Goal: Information Seeking & Learning: Learn about a topic

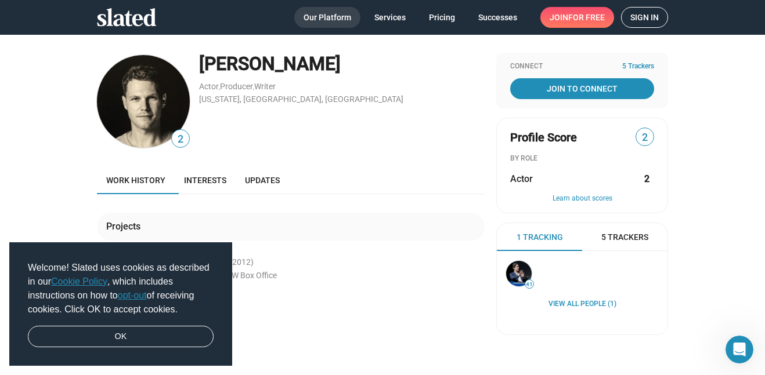
click at [313, 14] on span "Our Platform" at bounding box center [328, 17] width 48 height 21
click at [179, 135] on span "2" at bounding box center [180, 140] width 17 height 16
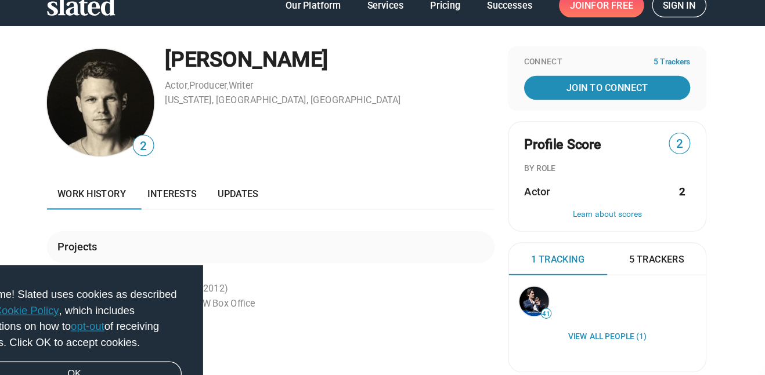
scroll to position [241, 0]
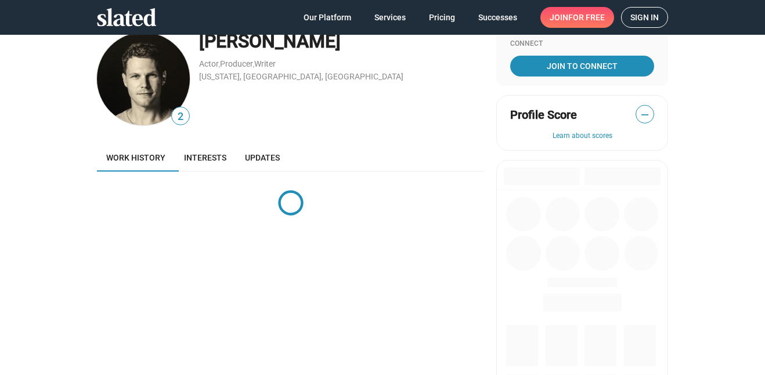
scroll to position [24, 0]
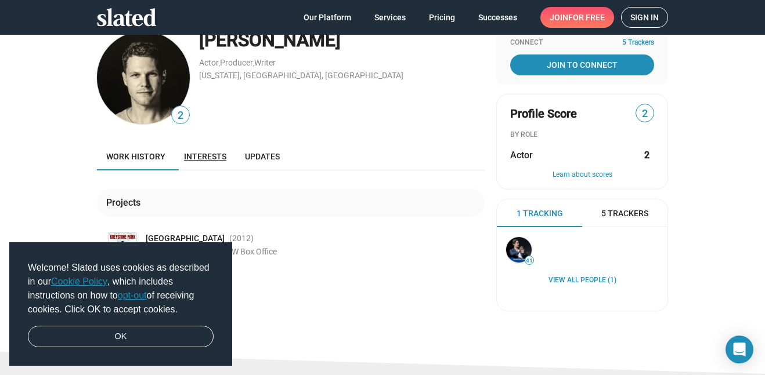
click at [208, 155] on span "Interests" at bounding box center [205, 156] width 42 height 9
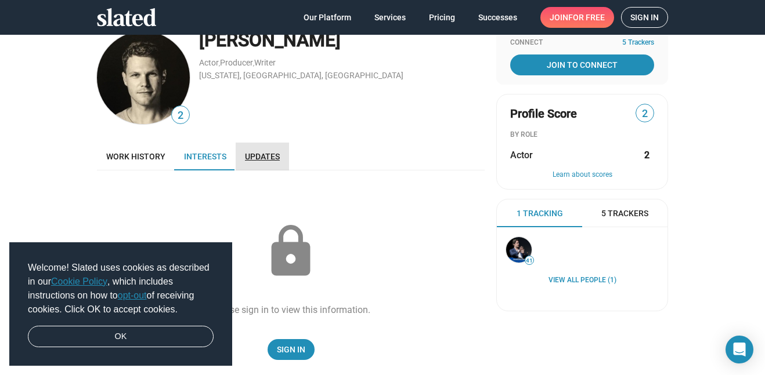
click at [278, 158] on span "Updates" at bounding box center [262, 156] width 35 height 9
